Goal: Task Accomplishment & Management: Manage account settings

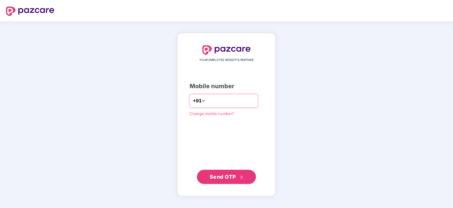
type input "**********"
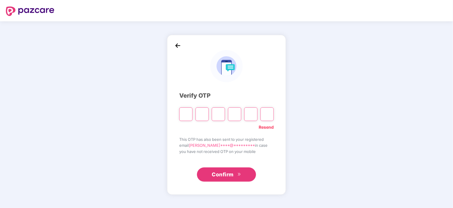
type input "*"
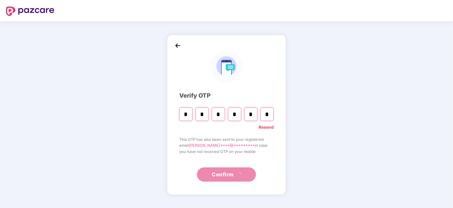
type input "*"
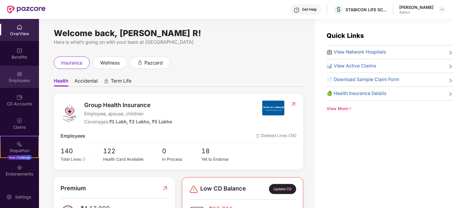
click at [17, 73] on img at bounding box center [20, 74] width 6 height 6
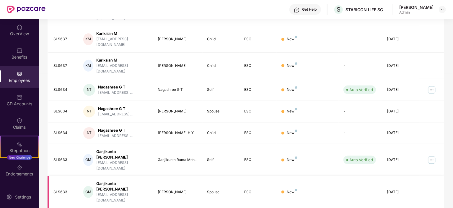
scroll to position [154, 0]
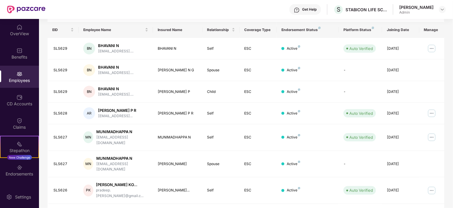
scroll to position [169, 0]
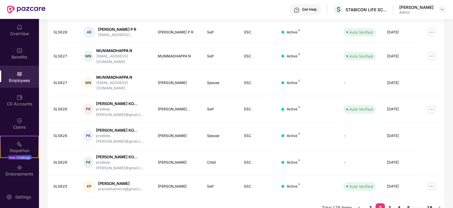
click at [369, 203] on link "1" at bounding box center [370, 207] width 9 height 9
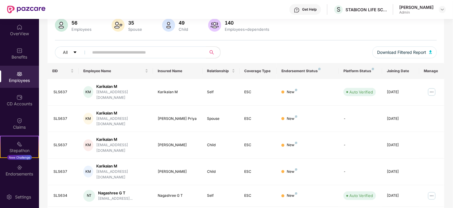
scroll to position [36, 0]
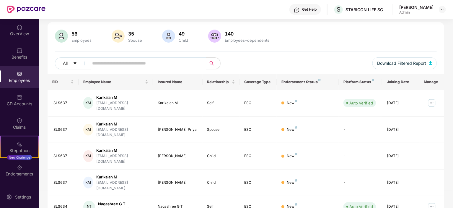
click at [135, 63] on input "text" at bounding box center [145, 63] width 106 height 9
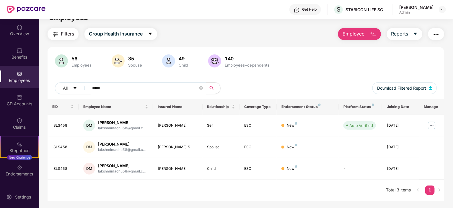
scroll to position [0, 0]
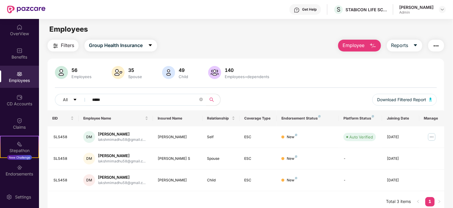
click at [132, 97] on input "*****" at bounding box center [145, 99] width 106 height 9
type input "*"
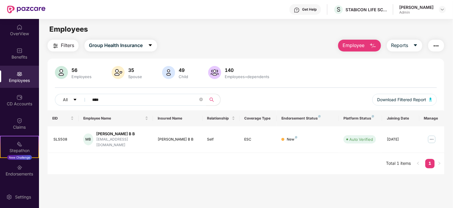
click at [181, 99] on input "****" at bounding box center [145, 99] width 106 height 9
type input "*"
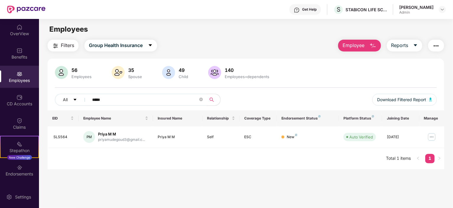
click at [149, 98] on input "*****" at bounding box center [145, 99] width 106 height 9
type input "*"
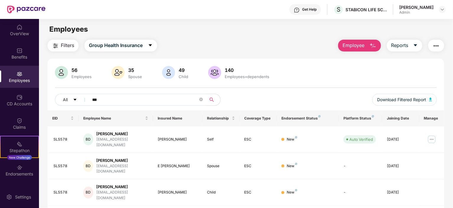
click at [190, 98] on input "***" at bounding box center [145, 99] width 106 height 9
type input "*"
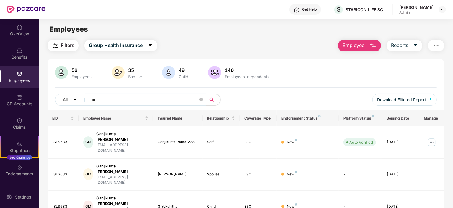
type input "*"
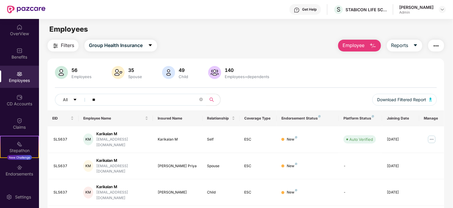
type input "*"
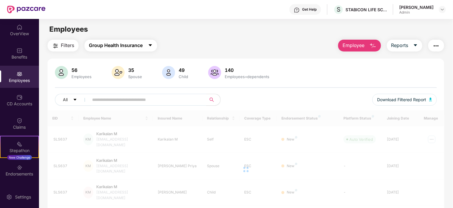
click at [141, 43] on span "Group Health Insurance" at bounding box center [116, 45] width 54 height 7
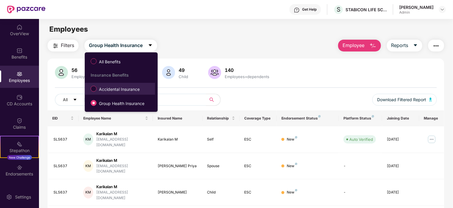
click at [116, 90] on span "Accidental Insurance" at bounding box center [119, 89] width 45 height 6
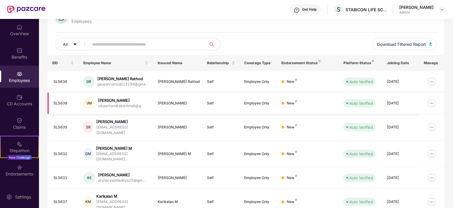
scroll to position [59, 0]
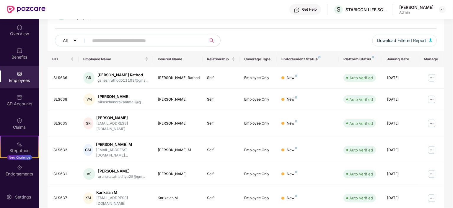
click at [158, 40] on input "text" at bounding box center [145, 40] width 106 height 9
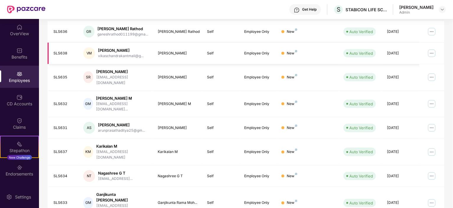
scroll to position [95, 0]
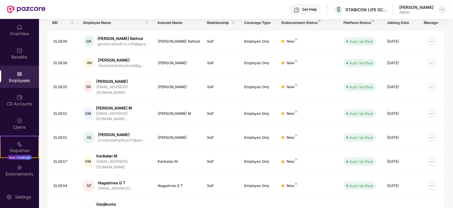
click at [443, 9] on img at bounding box center [442, 9] width 5 height 5
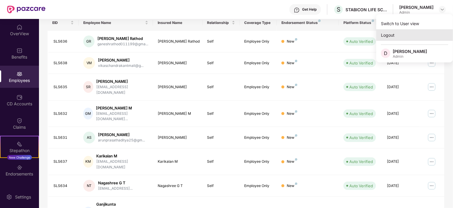
click at [385, 35] on div "Logout" at bounding box center [414, 35] width 77 height 12
